Goal: Information Seeking & Learning: Learn about a topic

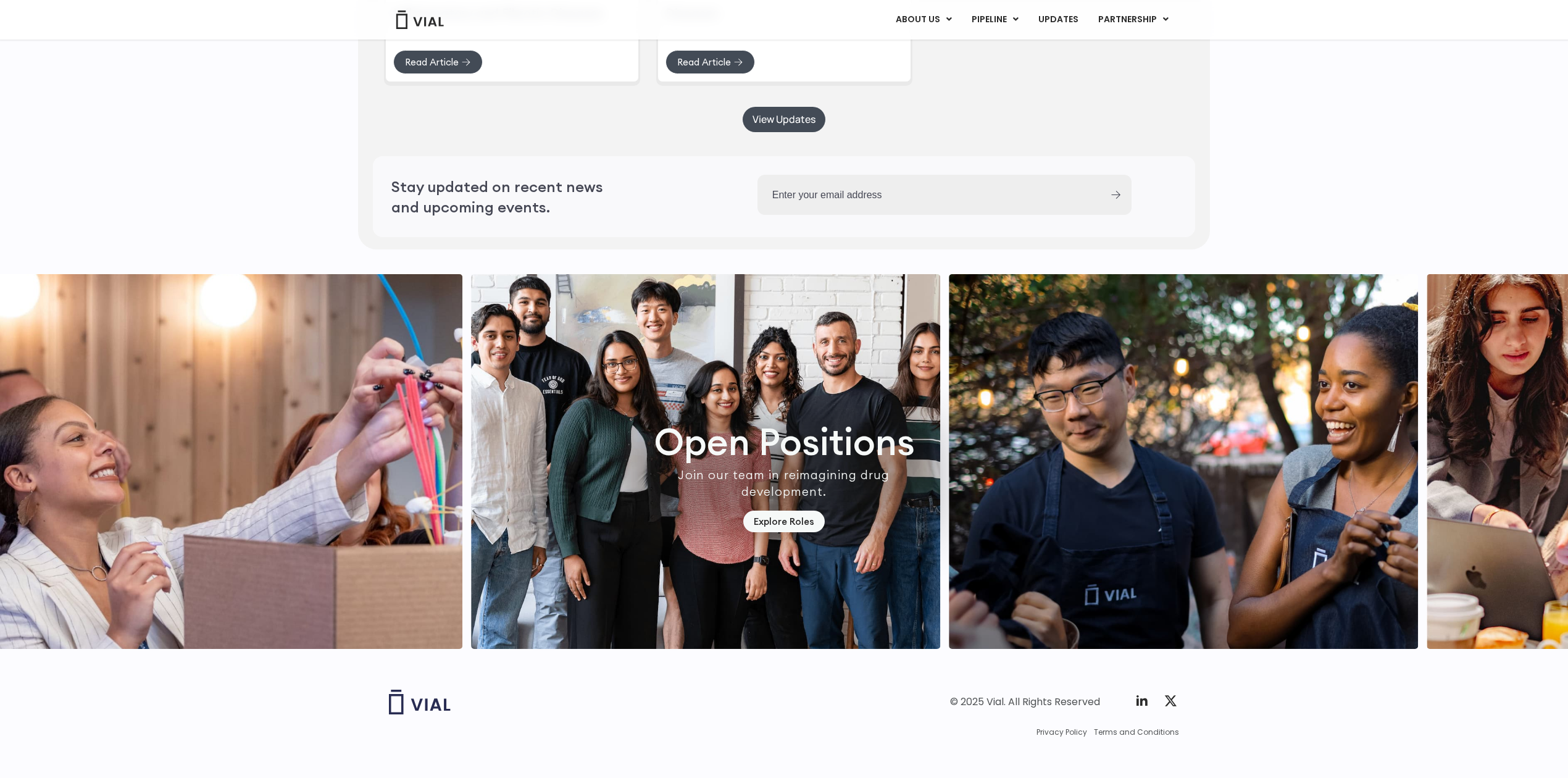
scroll to position [3403, 0]
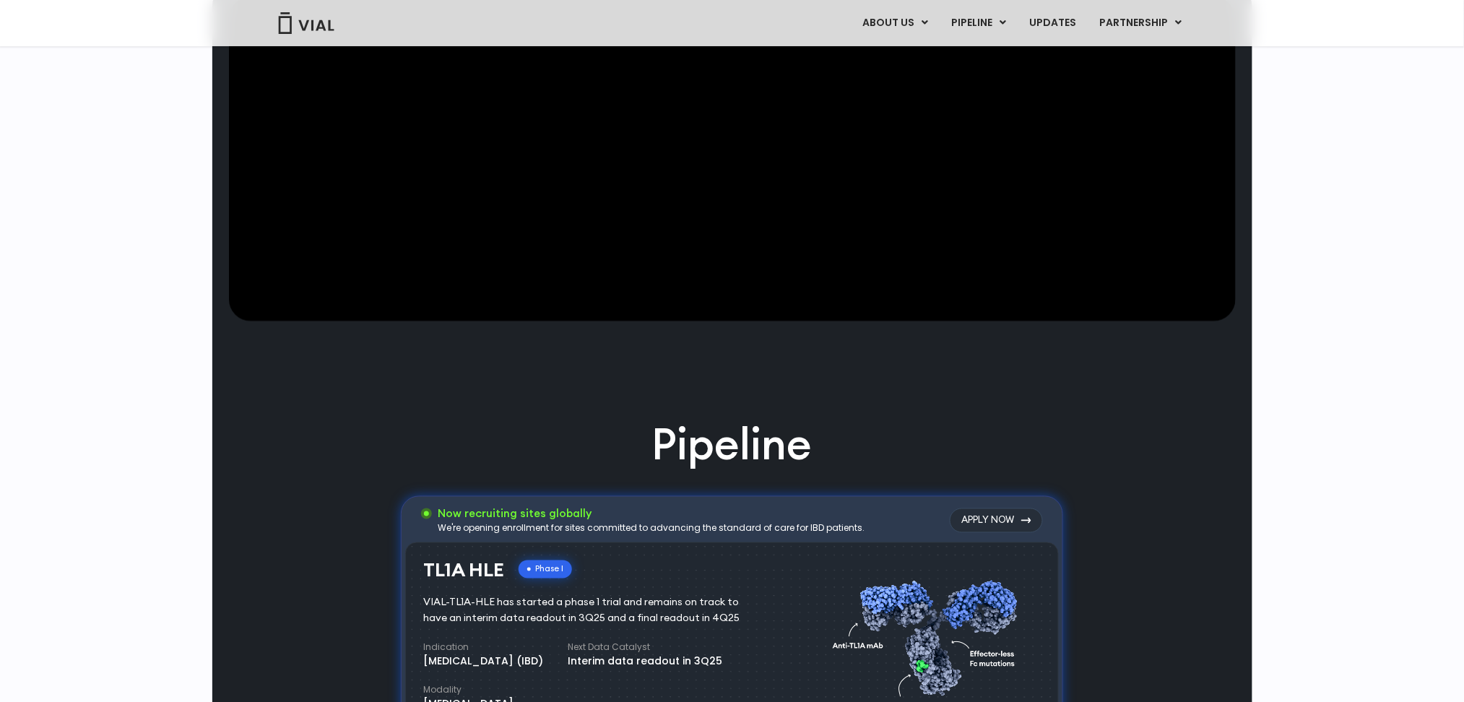
scroll to position [0, 0]
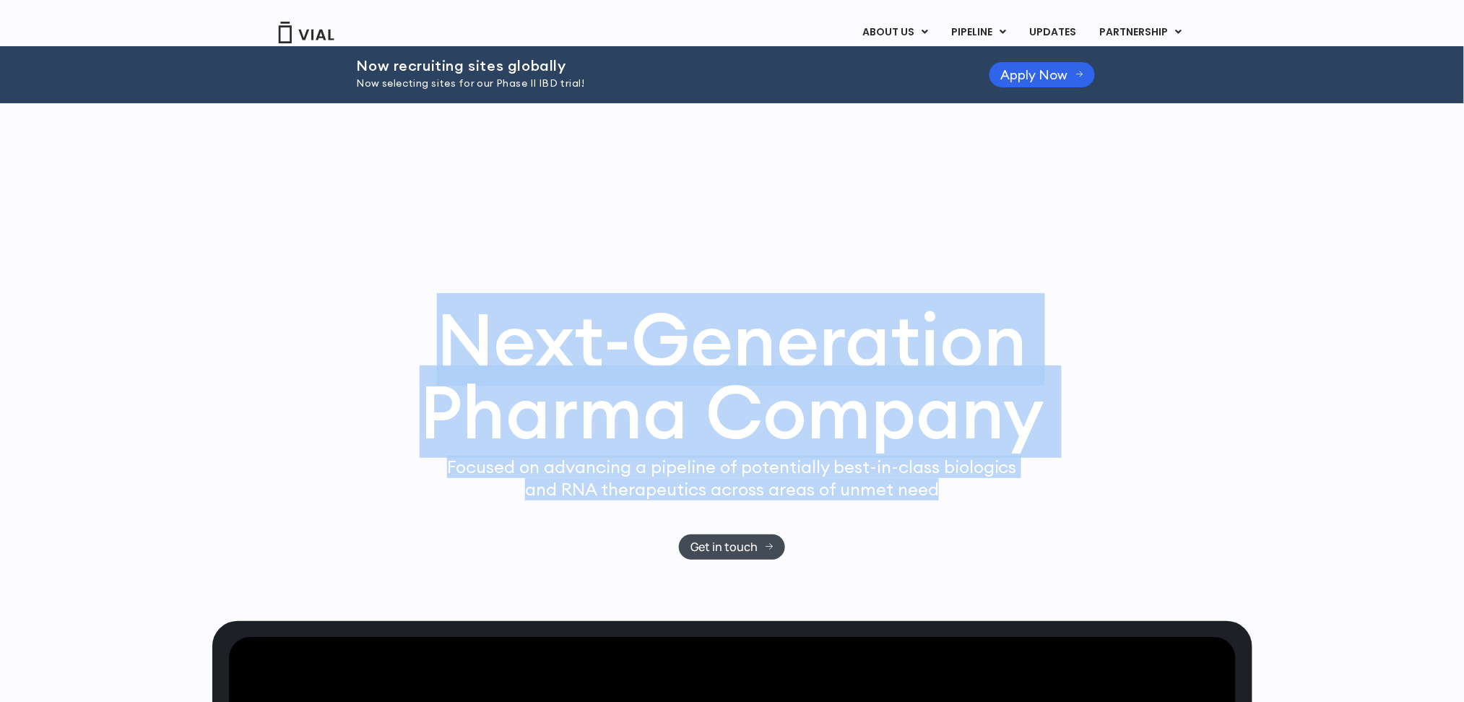
click at [834, 159] on div "Next-Generation Pharma Company Focused on advancing a pipeline of potentially b…" at bounding box center [732, 362] width 1040 height 518
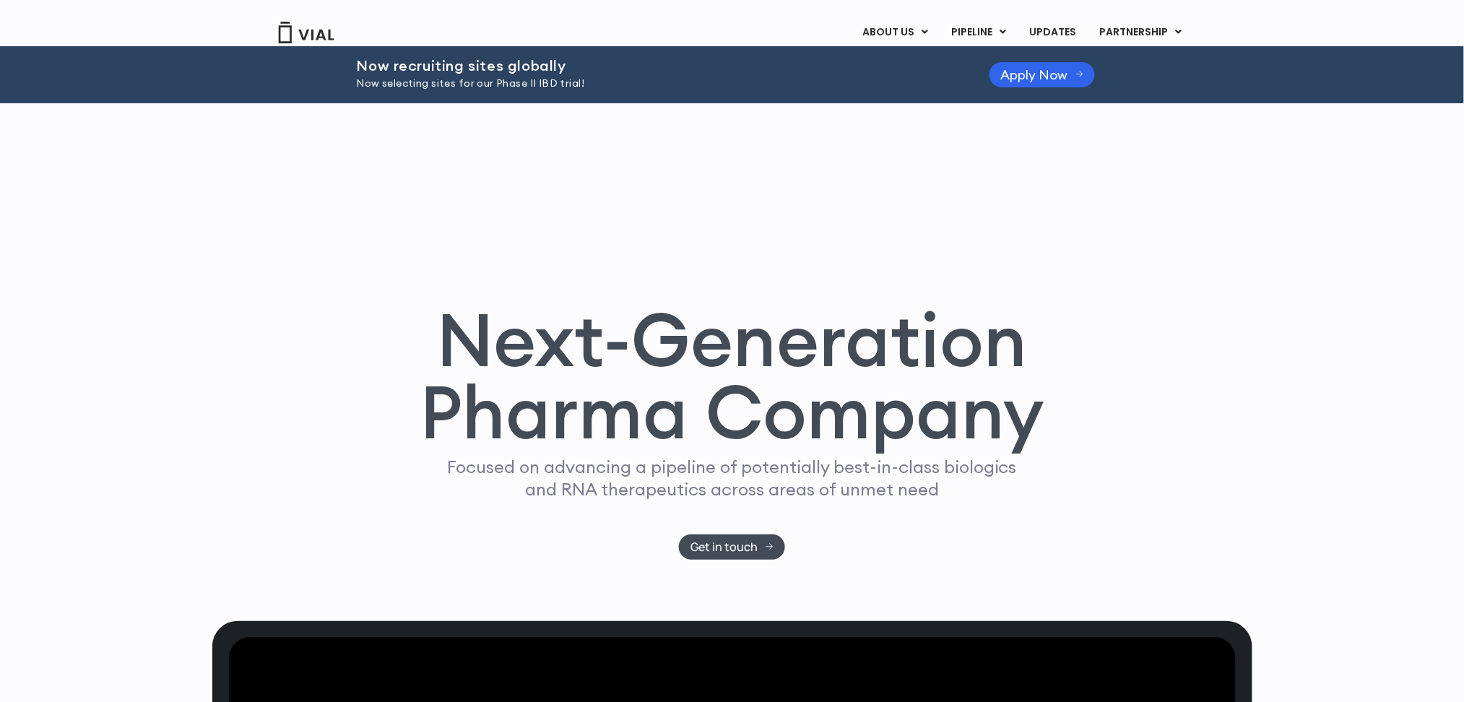
click at [711, 242] on div "Next-Generation Pharma Company Focused on advancing a pipeline of potentially b…" at bounding box center [732, 362] width 1040 height 518
drag, startPoint x: 488, startPoint y: 341, endPoint x: 546, endPoint y: 423, distance: 101.0
click at [517, 402] on h1 "Next-Generation Pharma Company" at bounding box center [733, 376] width 626 height 146
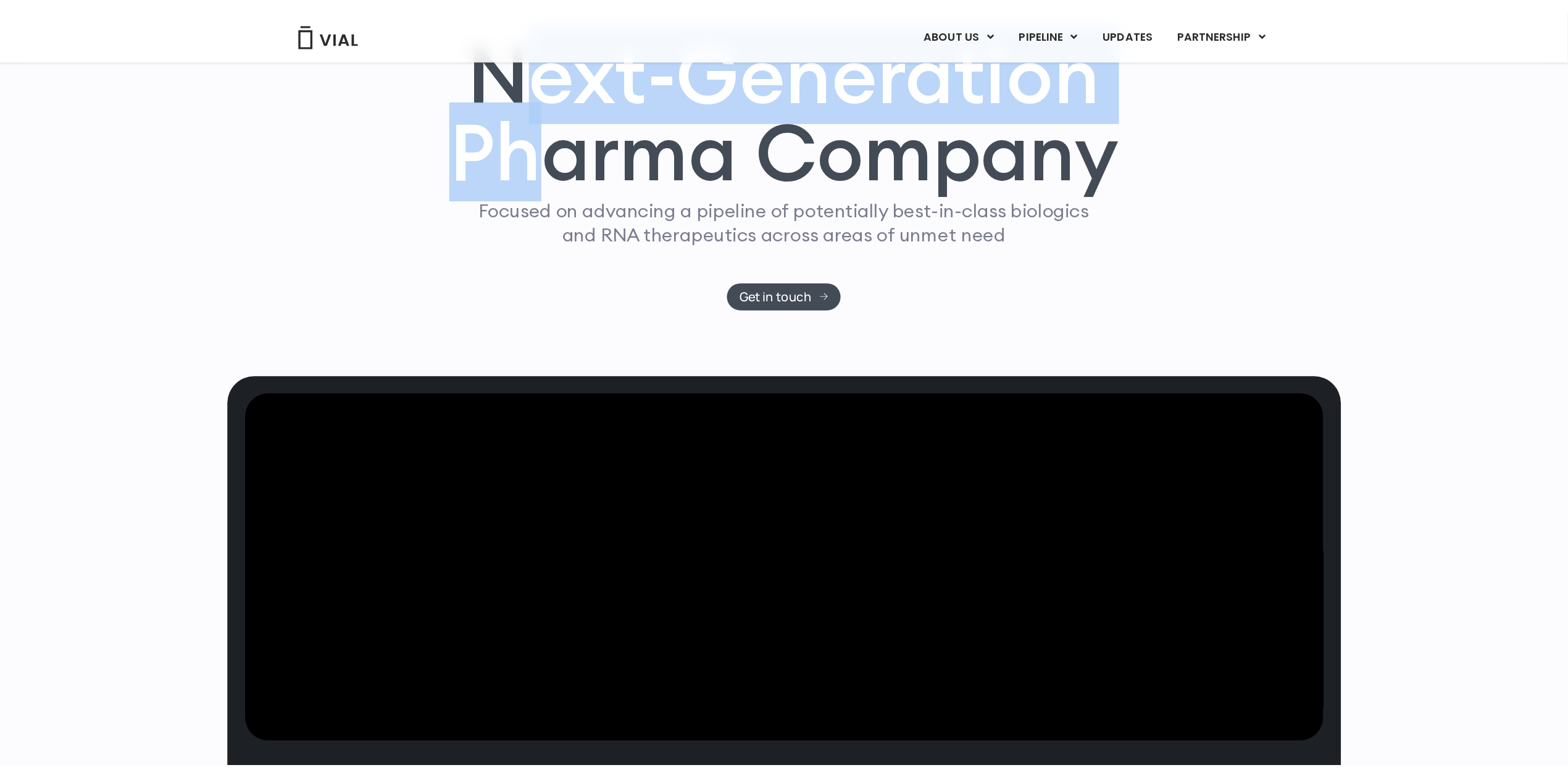
scroll to position [82, 0]
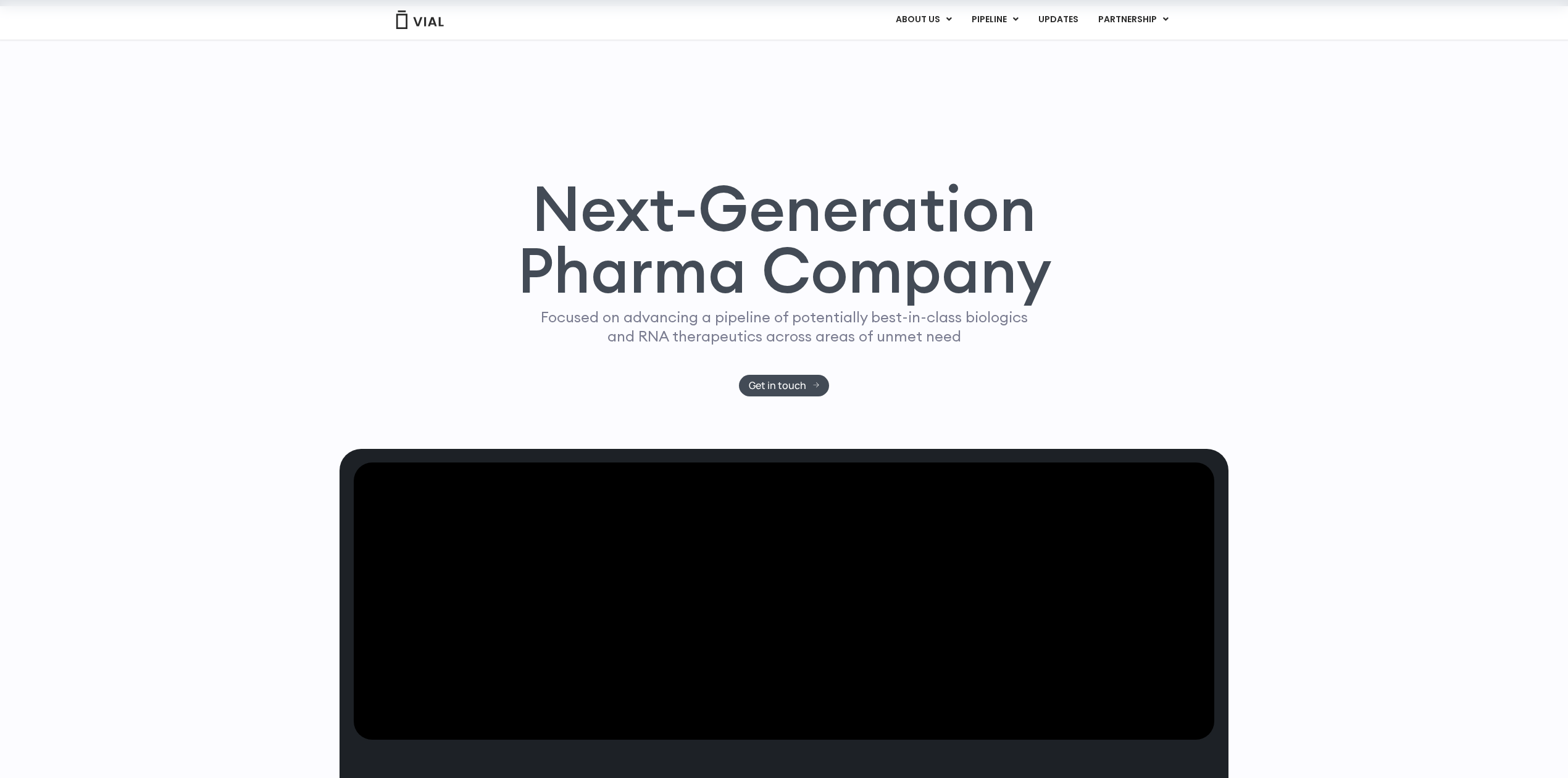
click at [517, 121] on div "Next-Generation Pharma Company Focused on advancing a pipeline of potentially b…" at bounding box center [784, 227] width 889 height 443
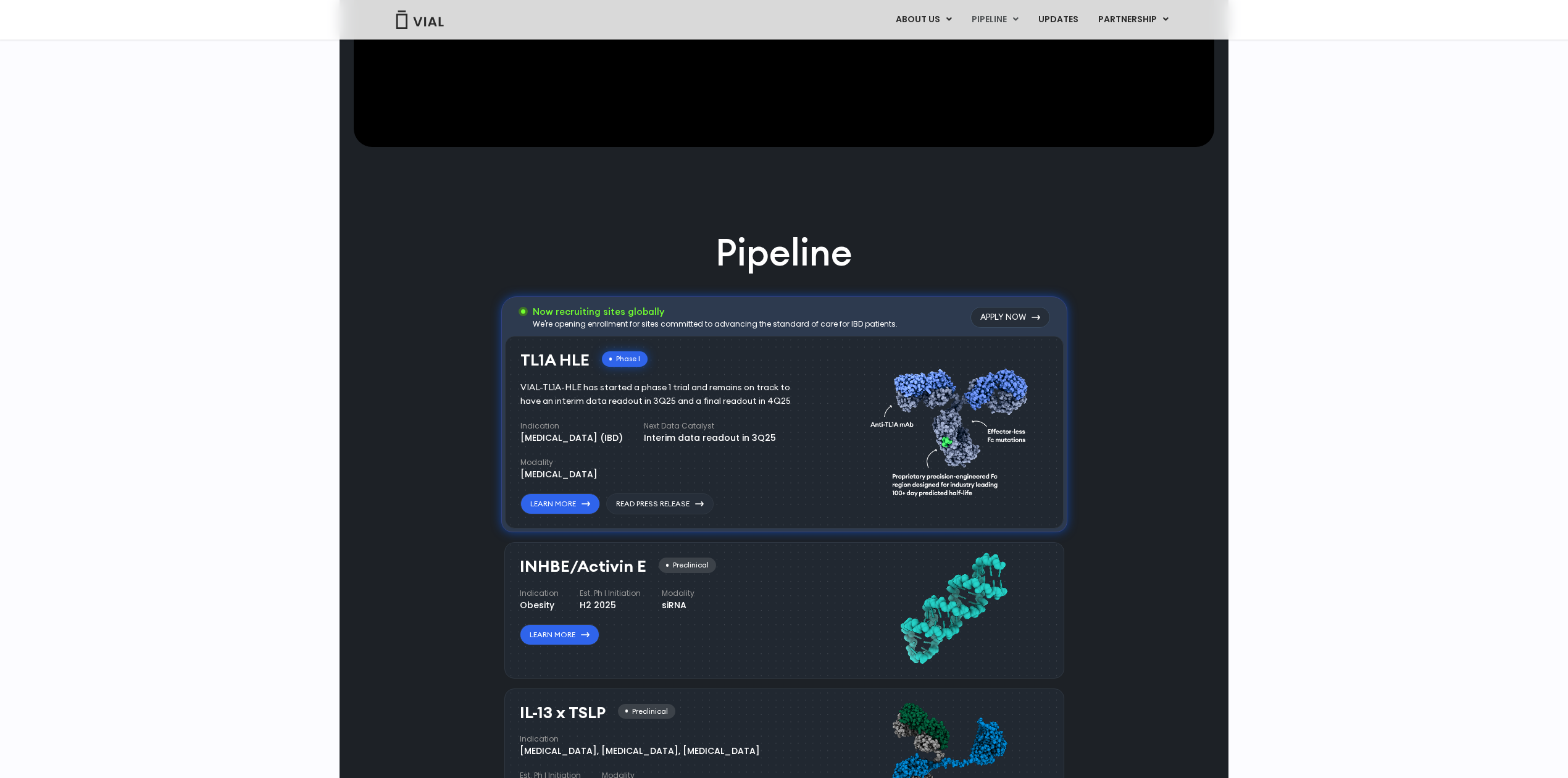
scroll to position [905, 0]
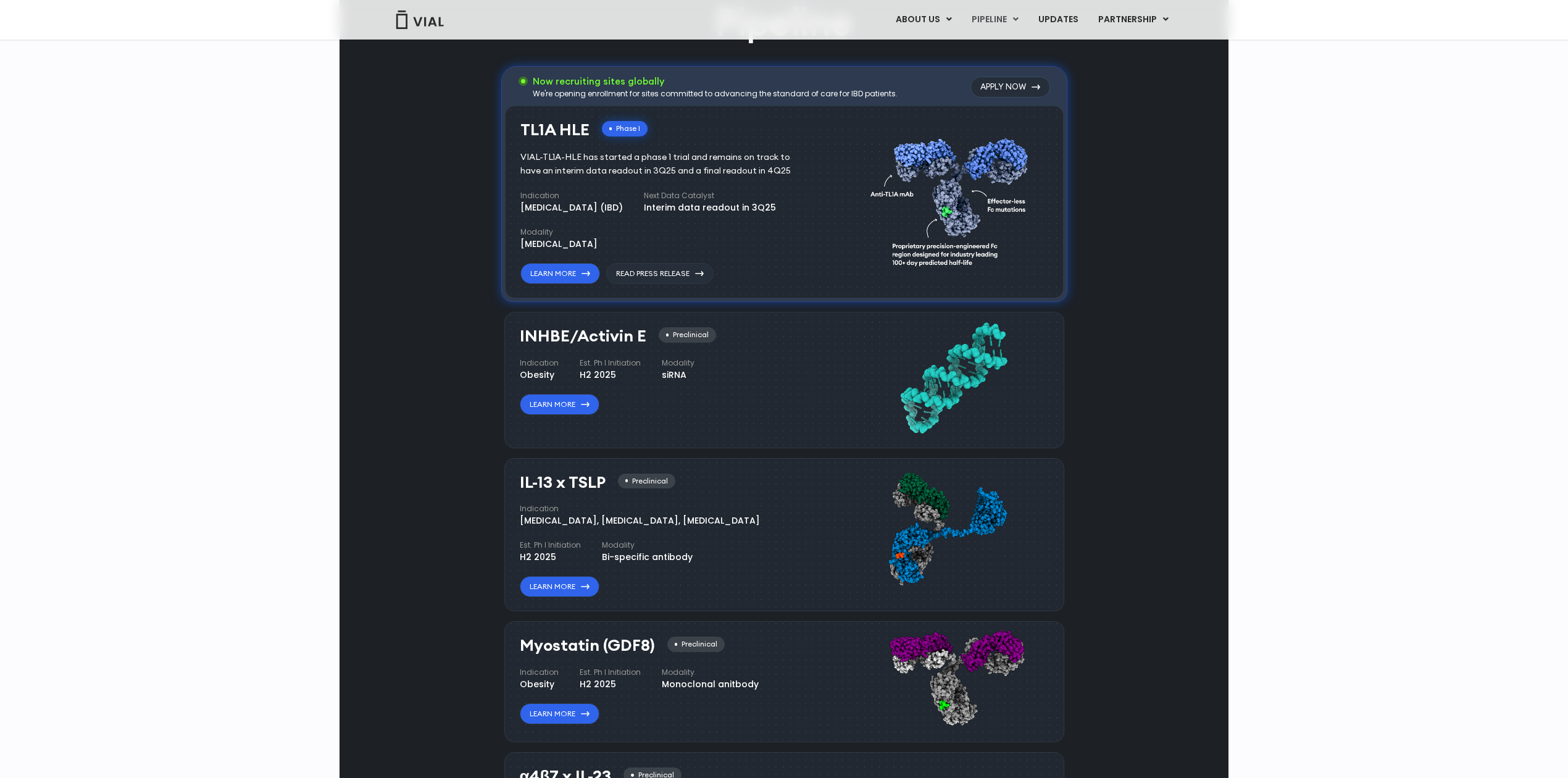
click at [797, 421] on div "INHBE/Activin E Preclinical Indication Obesity Est. Ph I Initiation H2 2025 Mod…" at bounding box center [685, 377] width 332 height 112
drag, startPoint x: 499, startPoint y: 309, endPoint x: 1017, endPoint y: 453, distance: 537.6
click at [929, 451] on div "Pipeline Now recruiting sites globally We're opening enrollment for sites commi…" at bounding box center [784, 453] width 860 height 914
click at [1011, 440] on div "INHBE/Activin E Preclinical Indication Obesity Est. Ph I Initiation H2 2025 Mod…" at bounding box center [784, 380] width 560 height 136
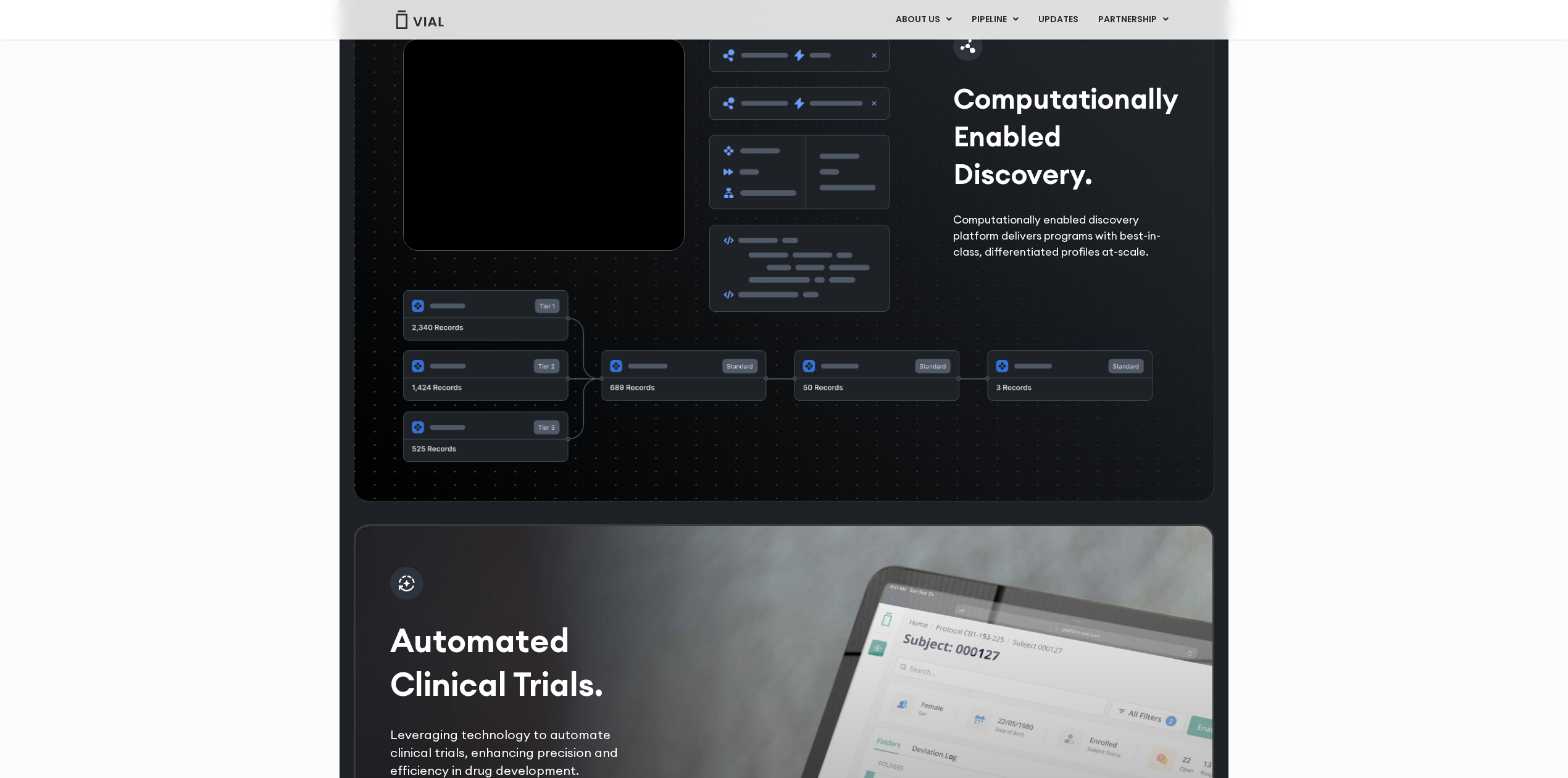
scroll to position [1730, 0]
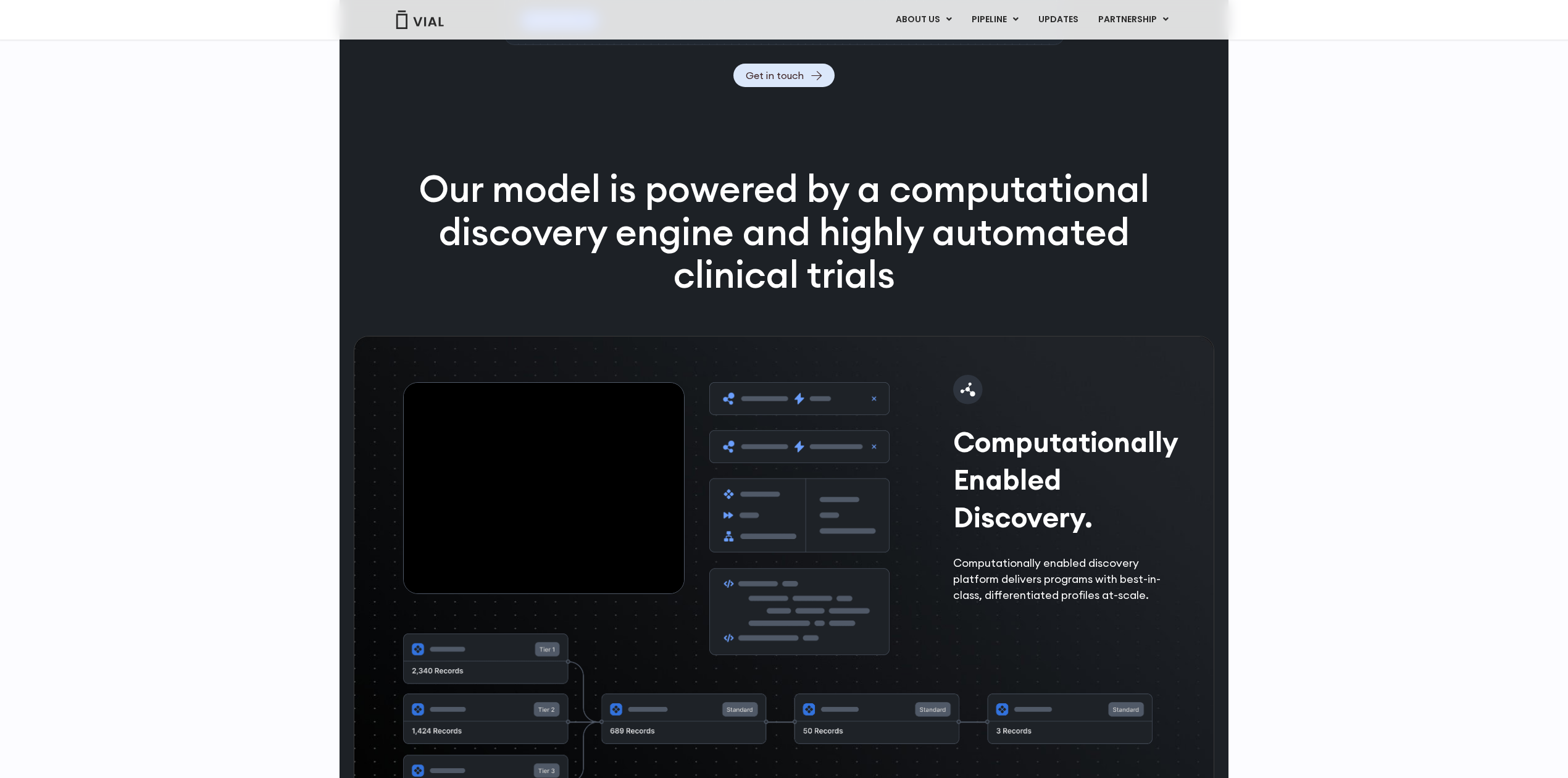
drag, startPoint x: 514, startPoint y: 546, endPoint x: 613, endPoint y: 547, distance: 99.0
click at [623, 546] on video at bounding box center [543, 488] width 280 height 210
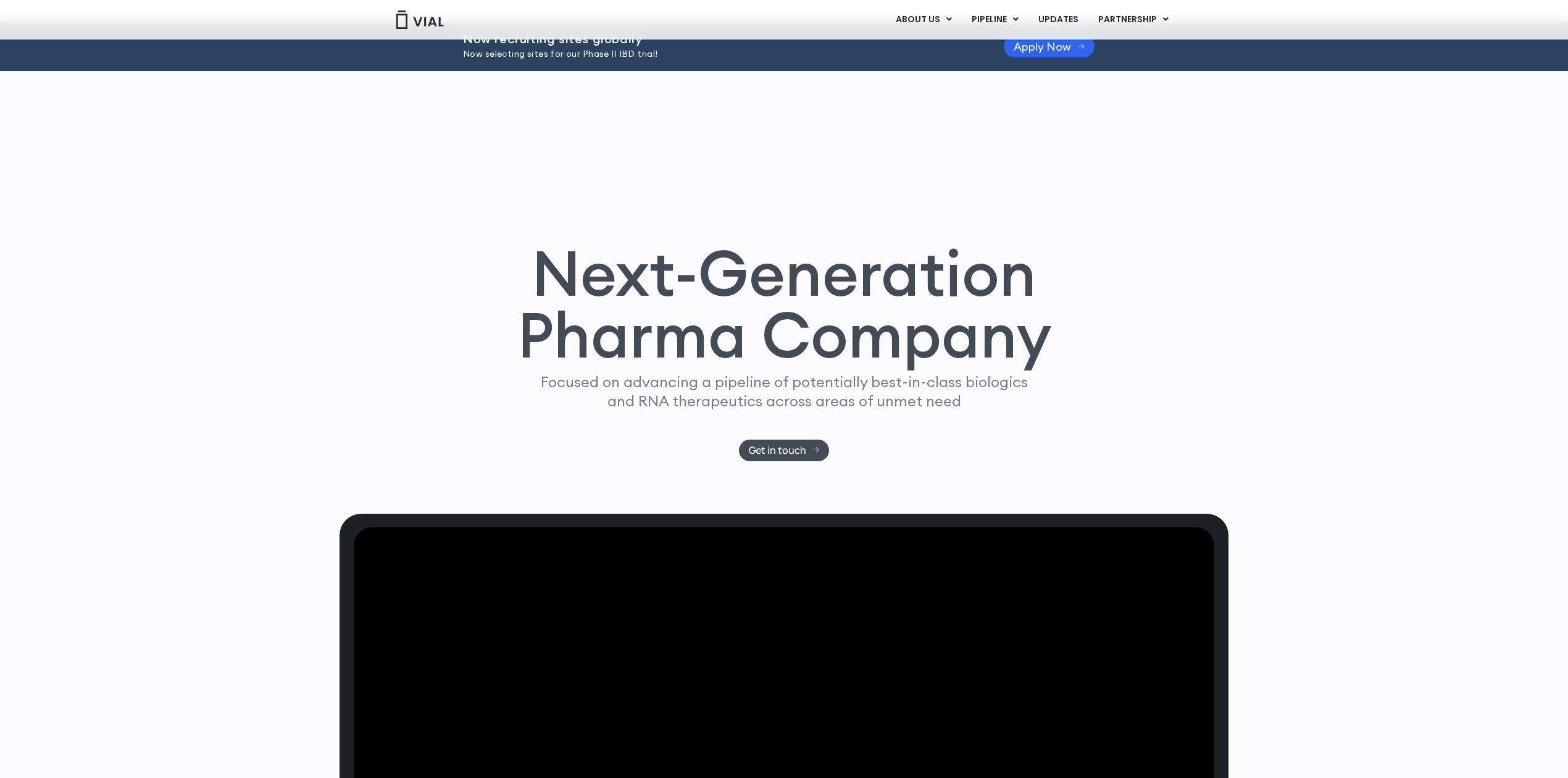
scroll to position [0, 0]
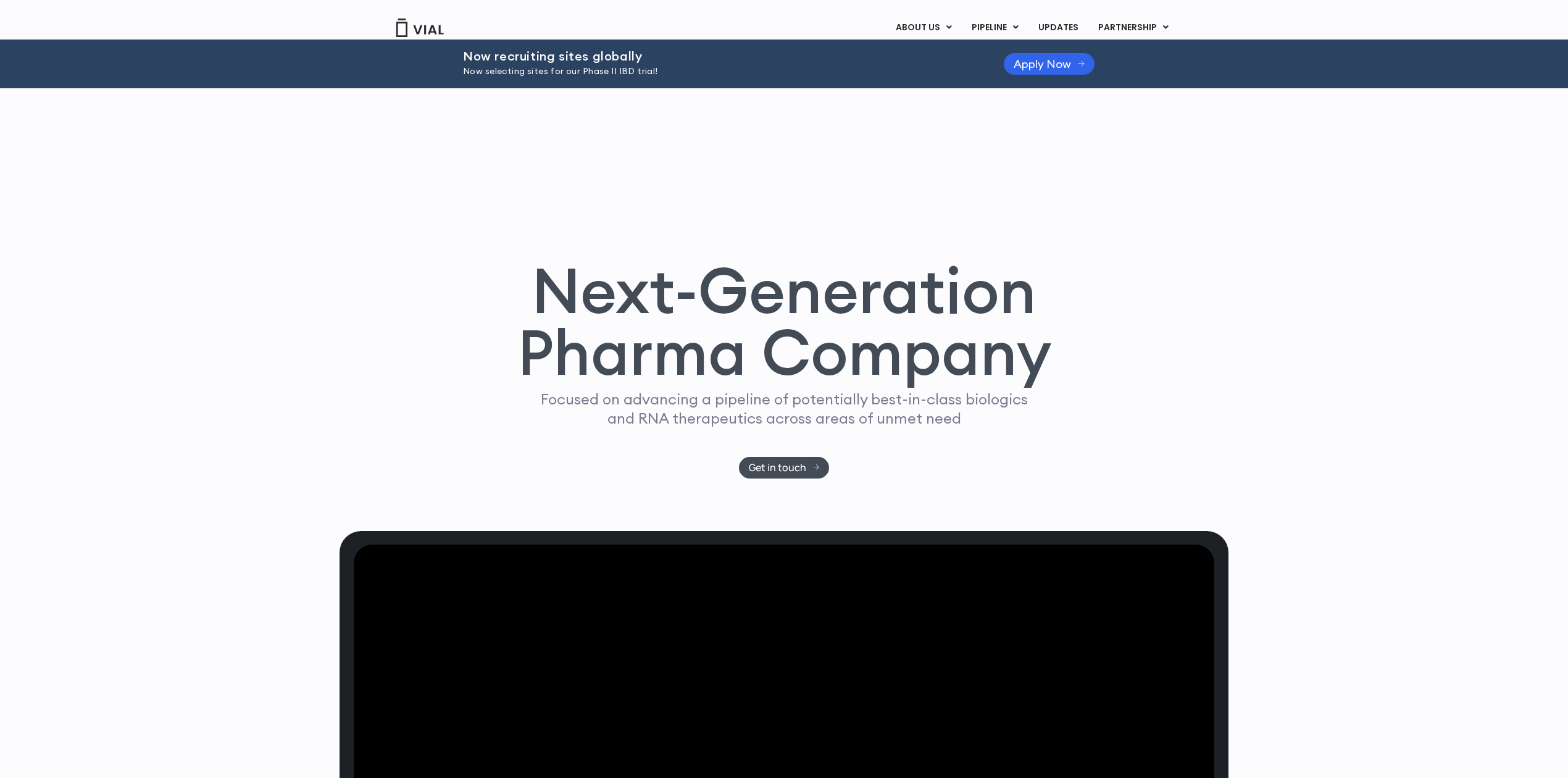
click at [417, 27] on img at bounding box center [420, 28] width 50 height 19
